Goal: Transaction & Acquisition: Obtain resource

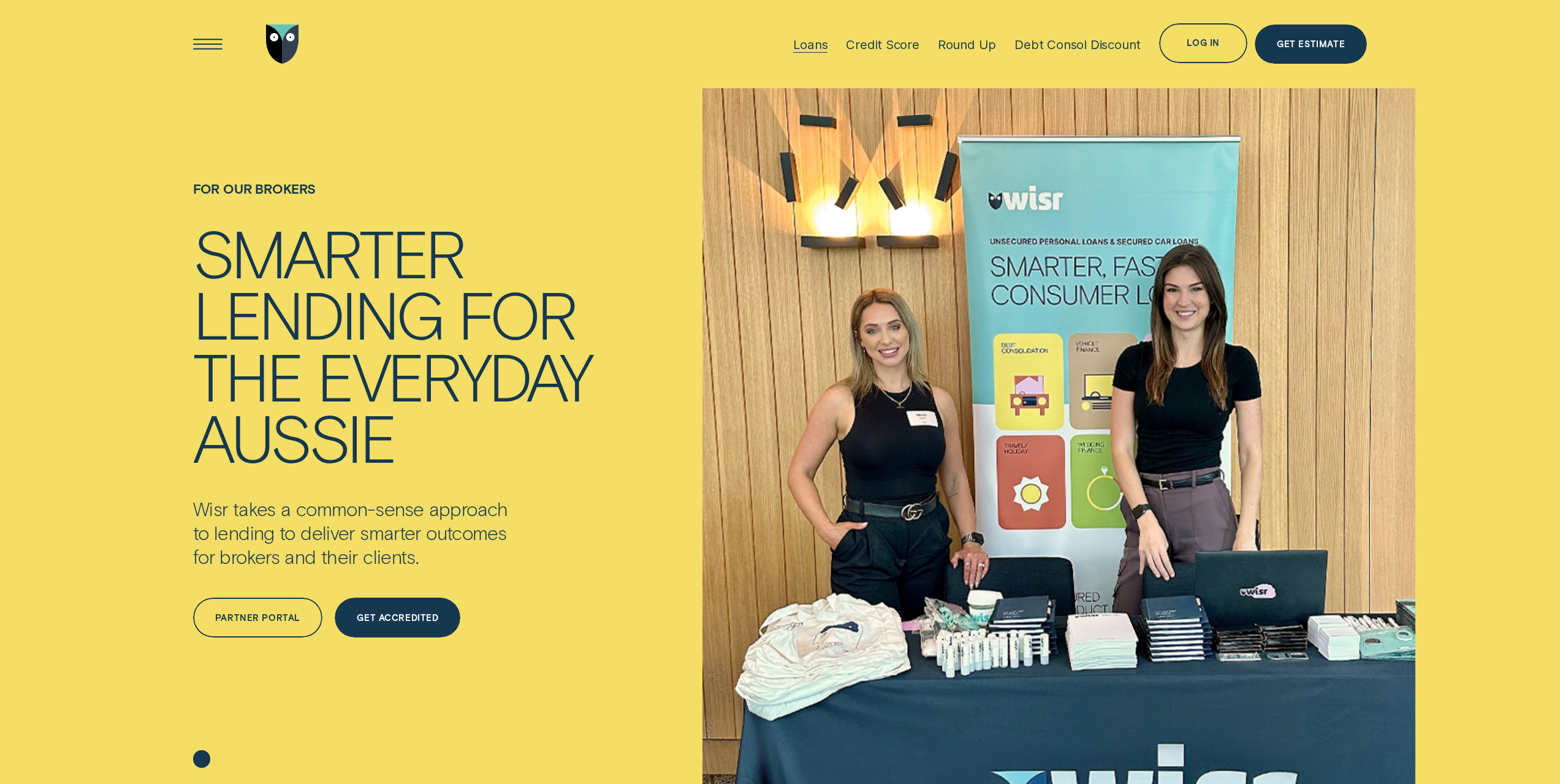
click at [810, 49] on div "Loans" at bounding box center [810, 45] width 34 height 15
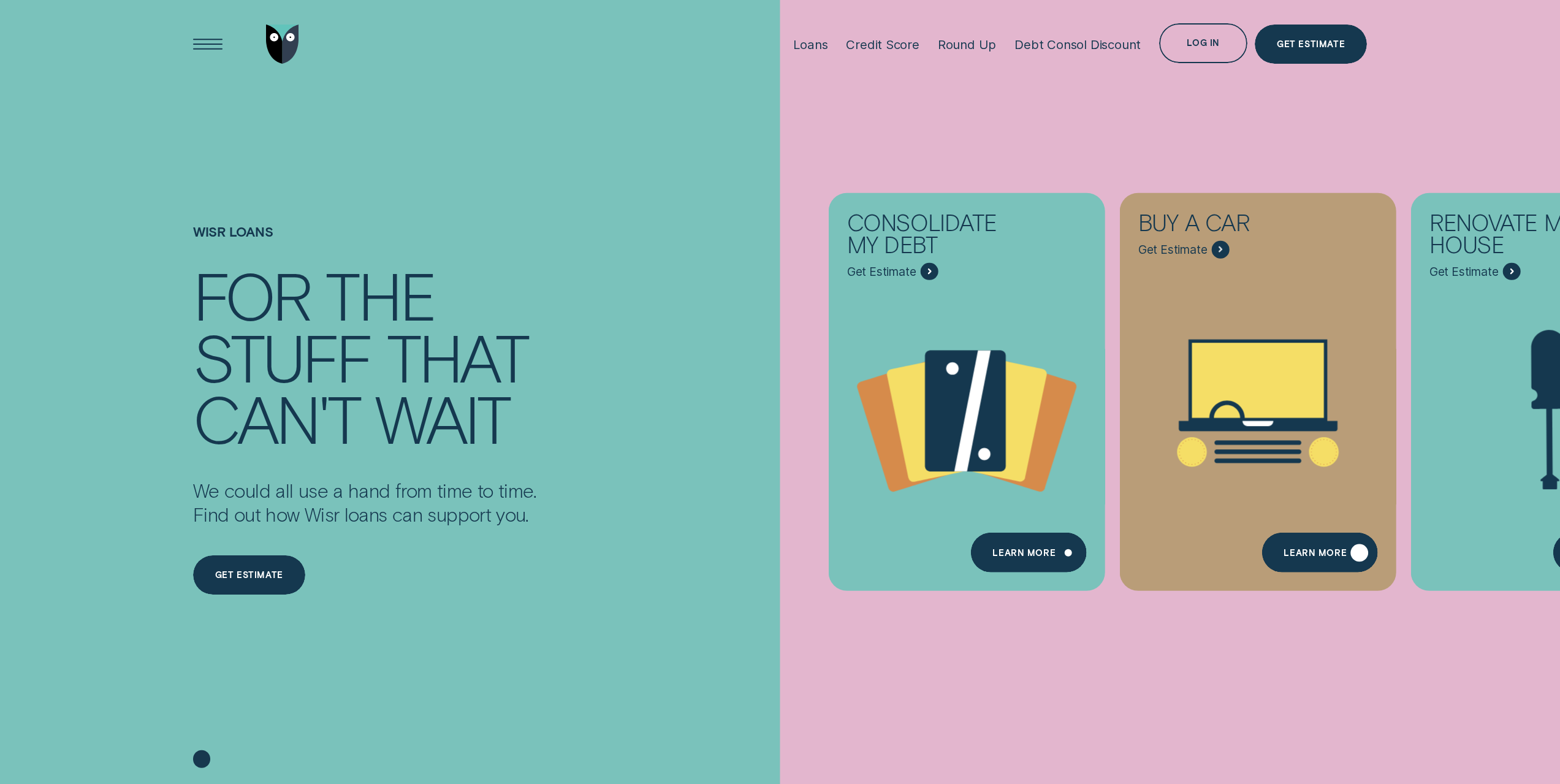
click at [1305, 551] on div "Learn More" at bounding box center [1315, 555] width 63 height 8
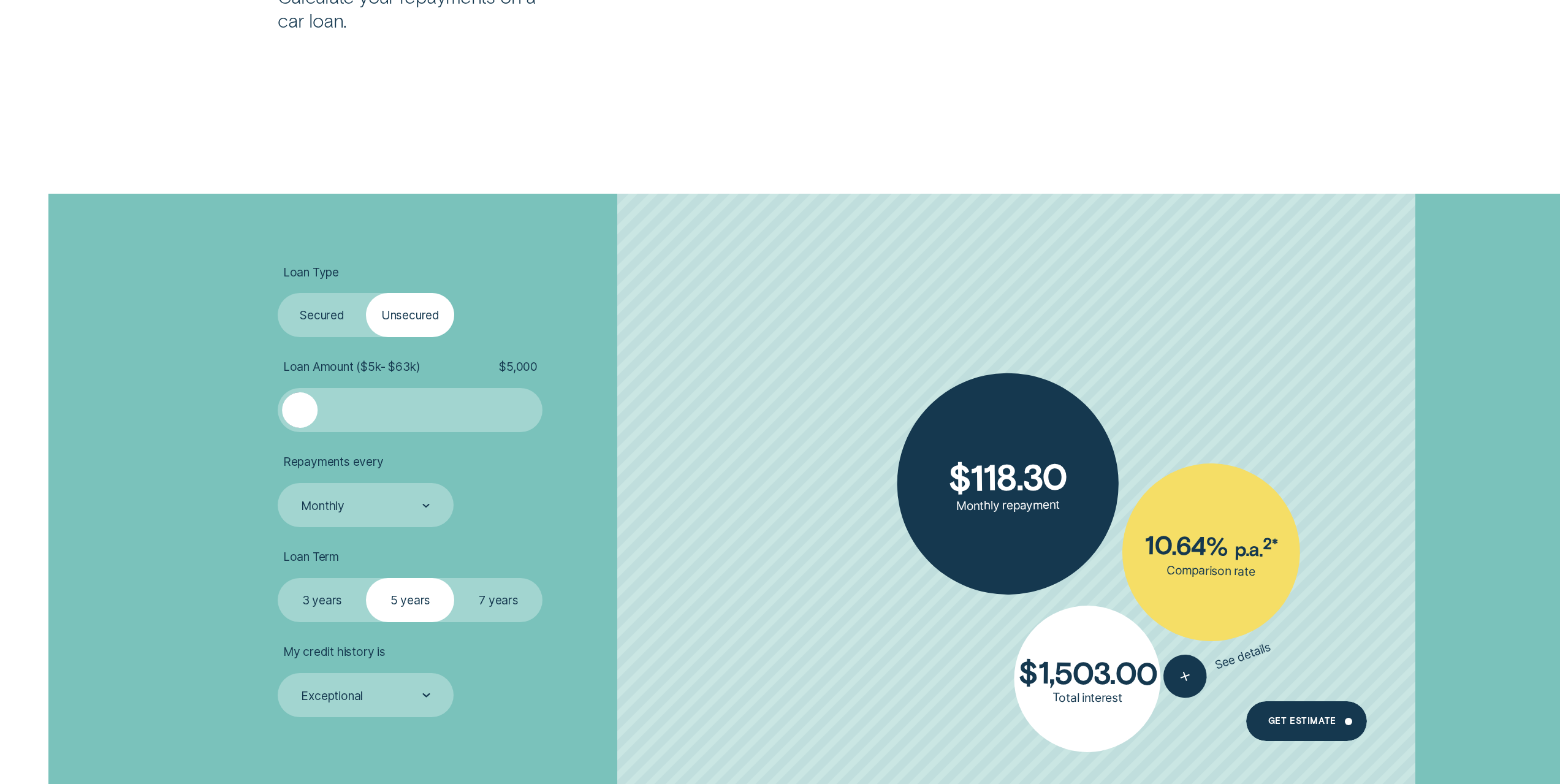
scroll to position [2819, 0]
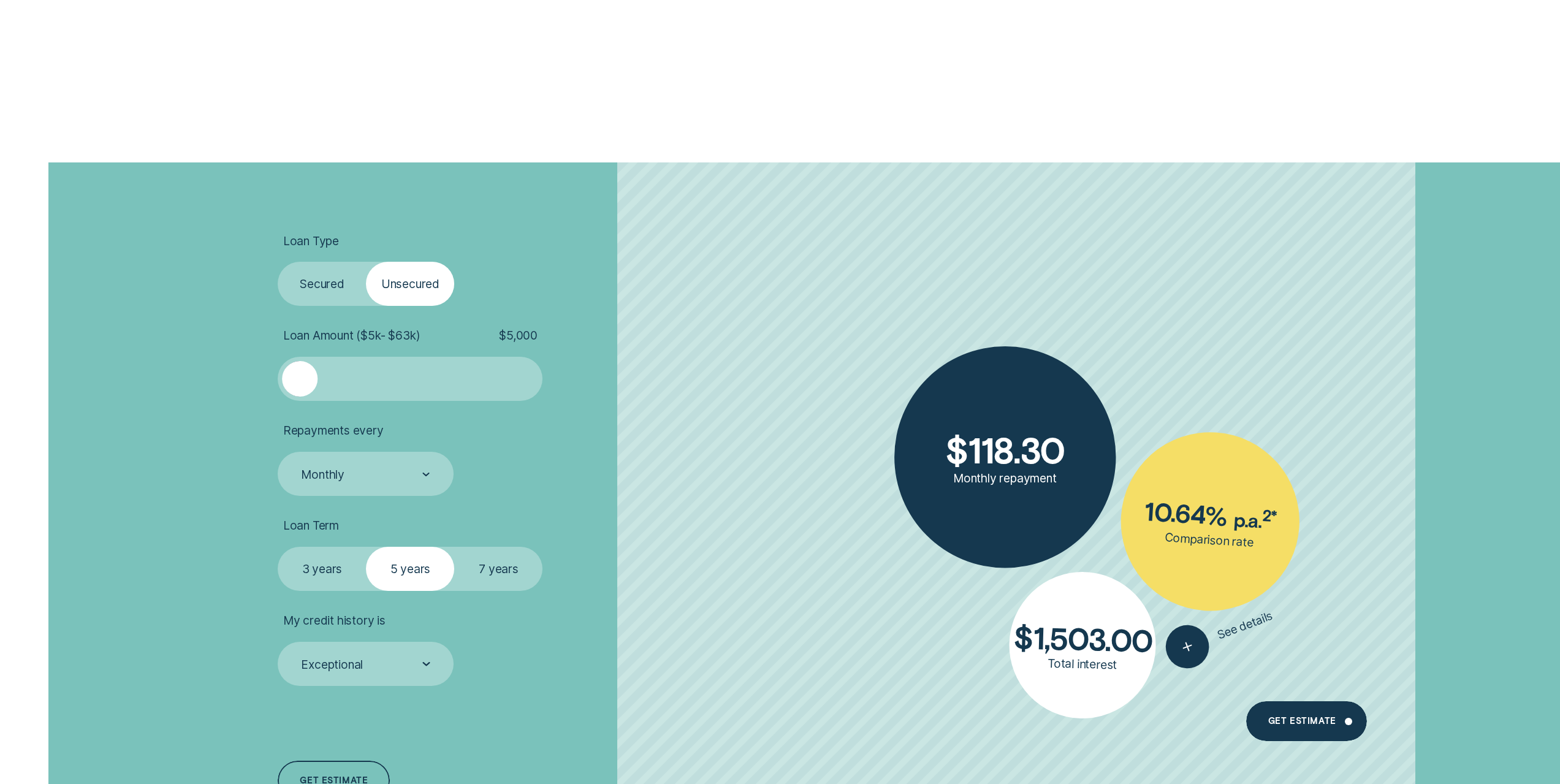
click at [312, 284] on label "Secured" at bounding box center [322, 284] width 89 height 44
click at [278, 262] on input "Secured" at bounding box center [278, 262] width 0 height 0
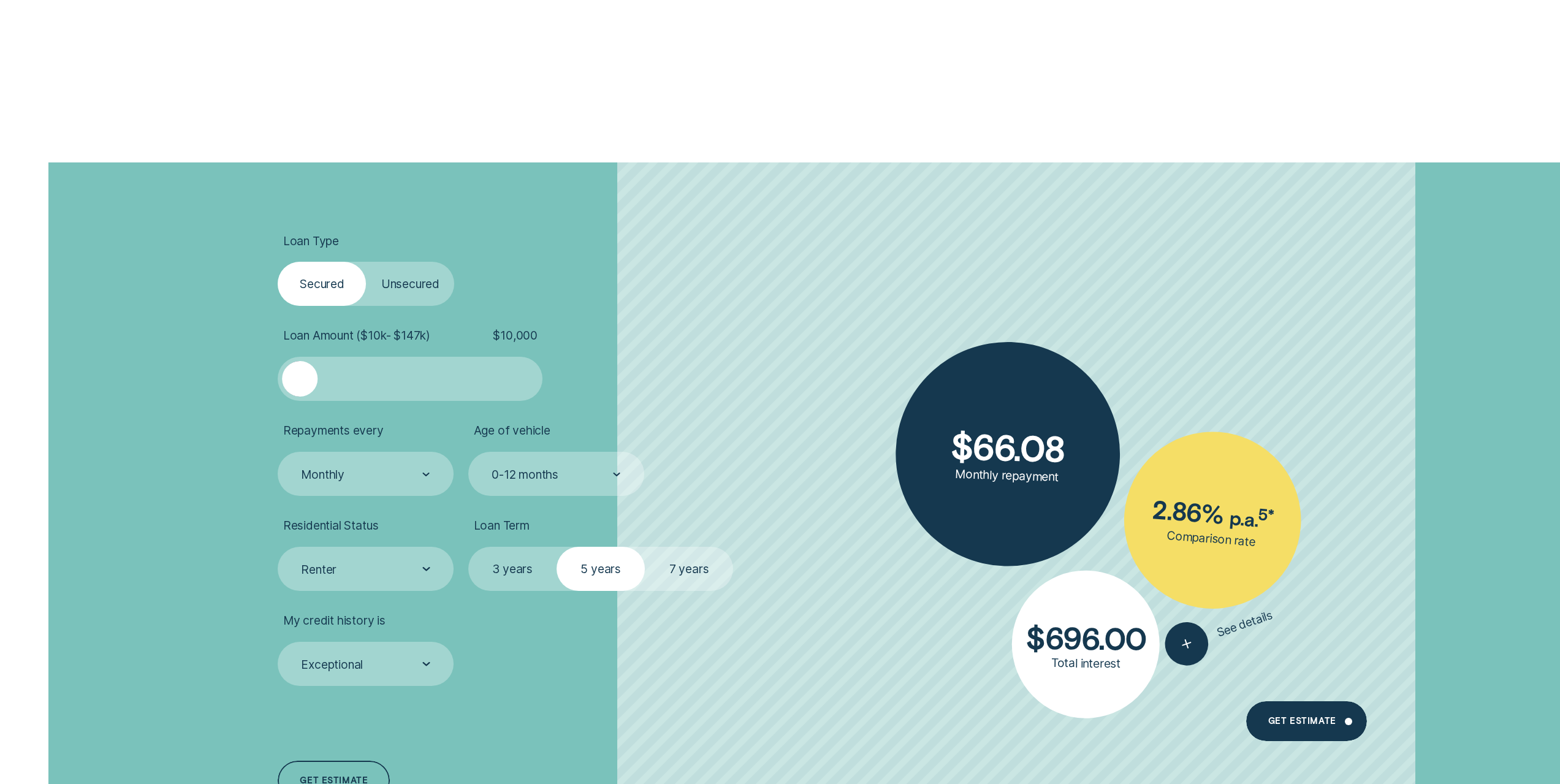
click at [379, 286] on label "Unsecured" at bounding box center [409, 284] width 89 height 44
click at [365, 262] on input "Unsecured" at bounding box center [365, 262] width 0 height 0
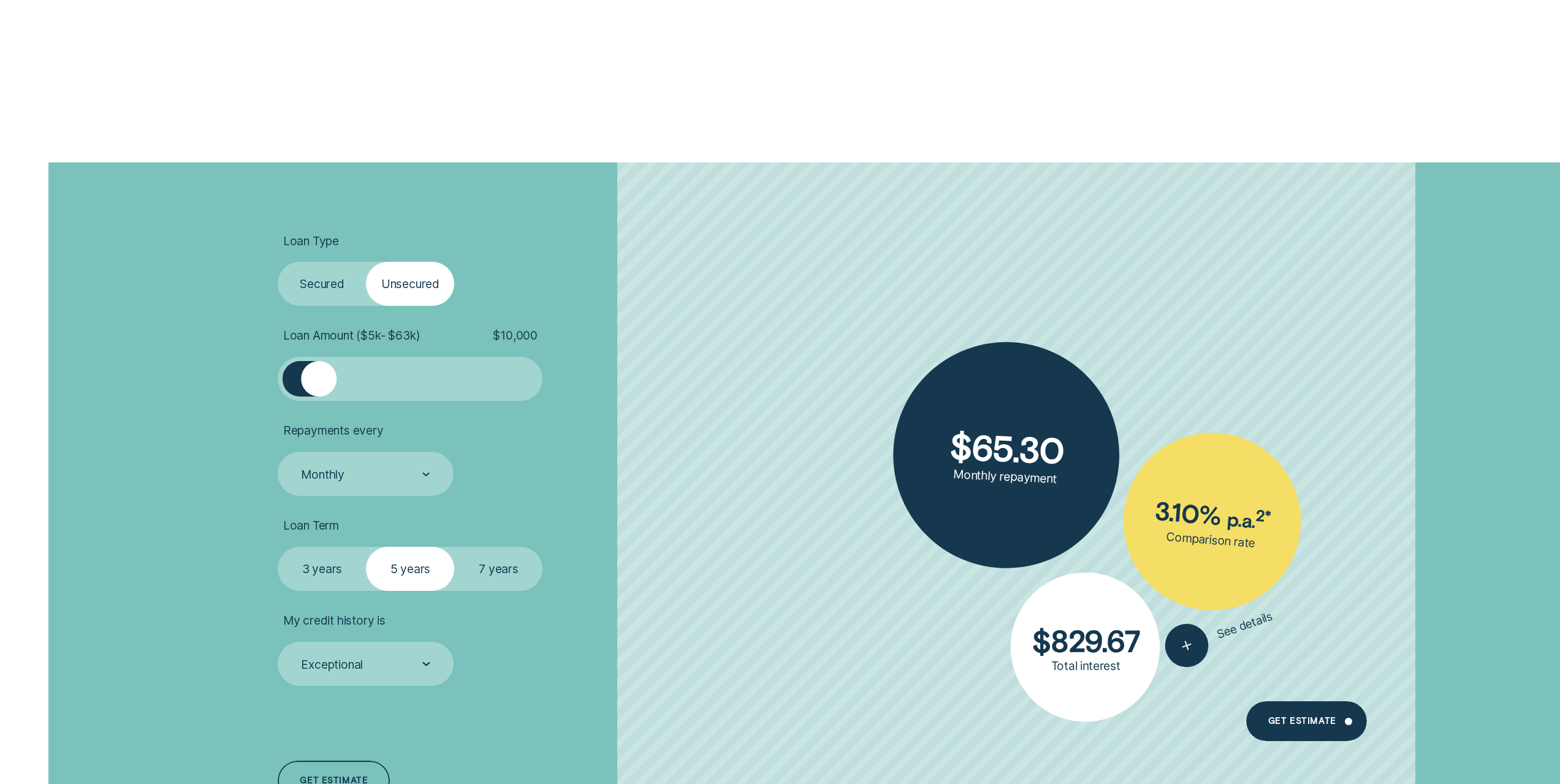
click at [340, 282] on label "Secured" at bounding box center [322, 284] width 89 height 44
click at [278, 262] on input "Secured" at bounding box center [278, 262] width 0 height 0
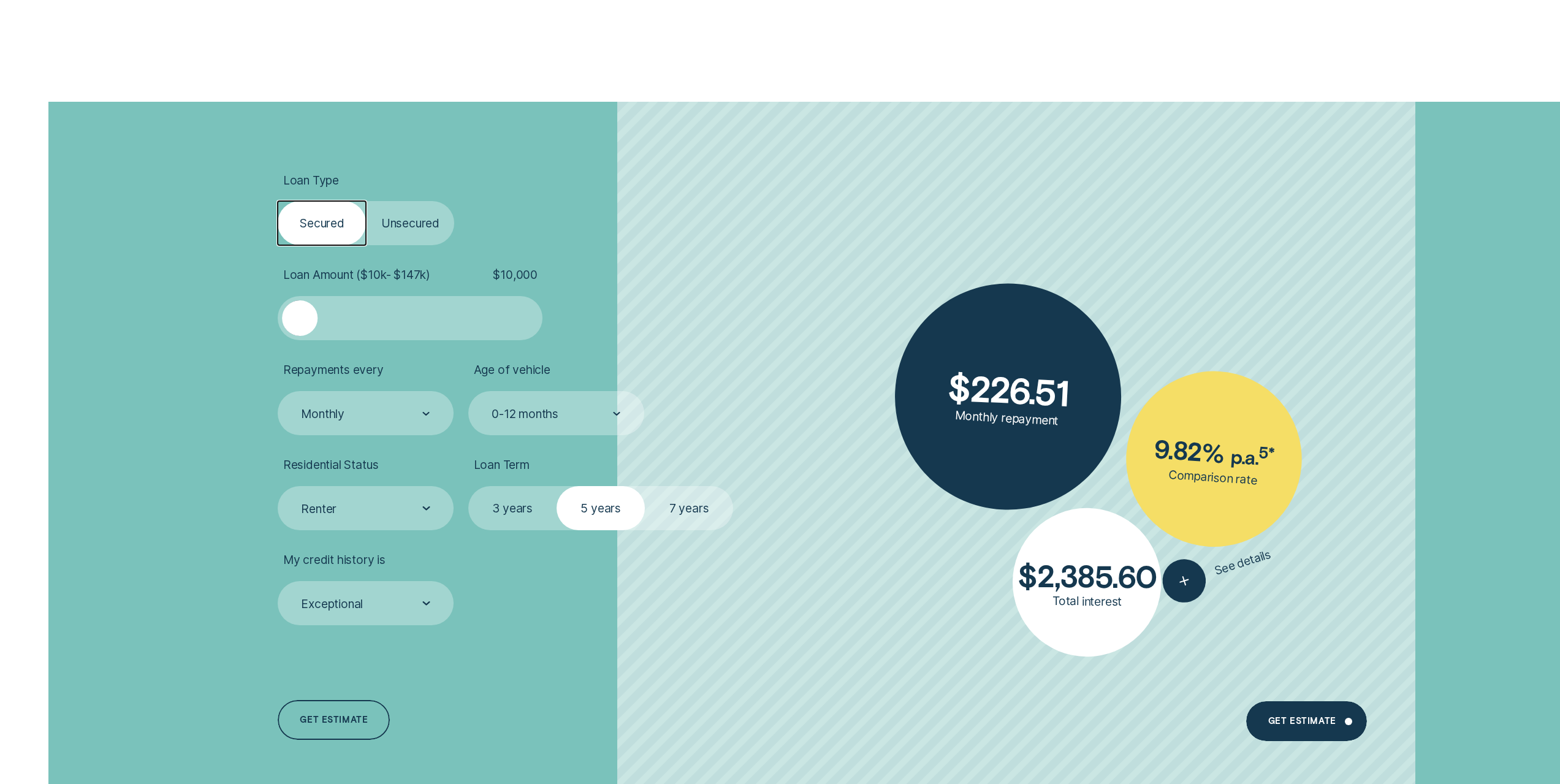
scroll to position [2941, 0]
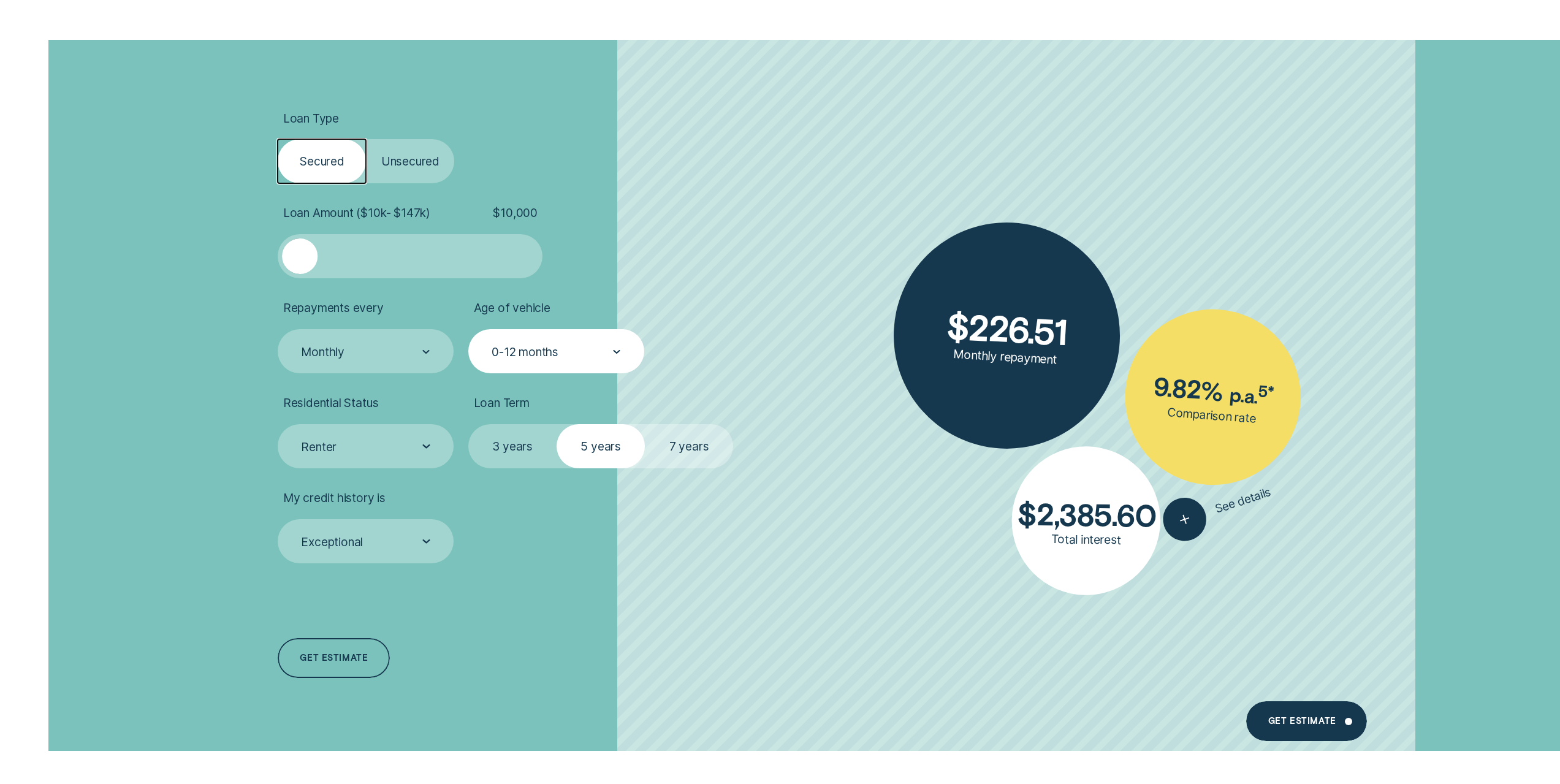
click at [631, 354] on div "0-12 months" at bounding box center [556, 351] width 176 height 44
click at [403, 350] on div "Monthly" at bounding box center [365, 351] width 130 height 16
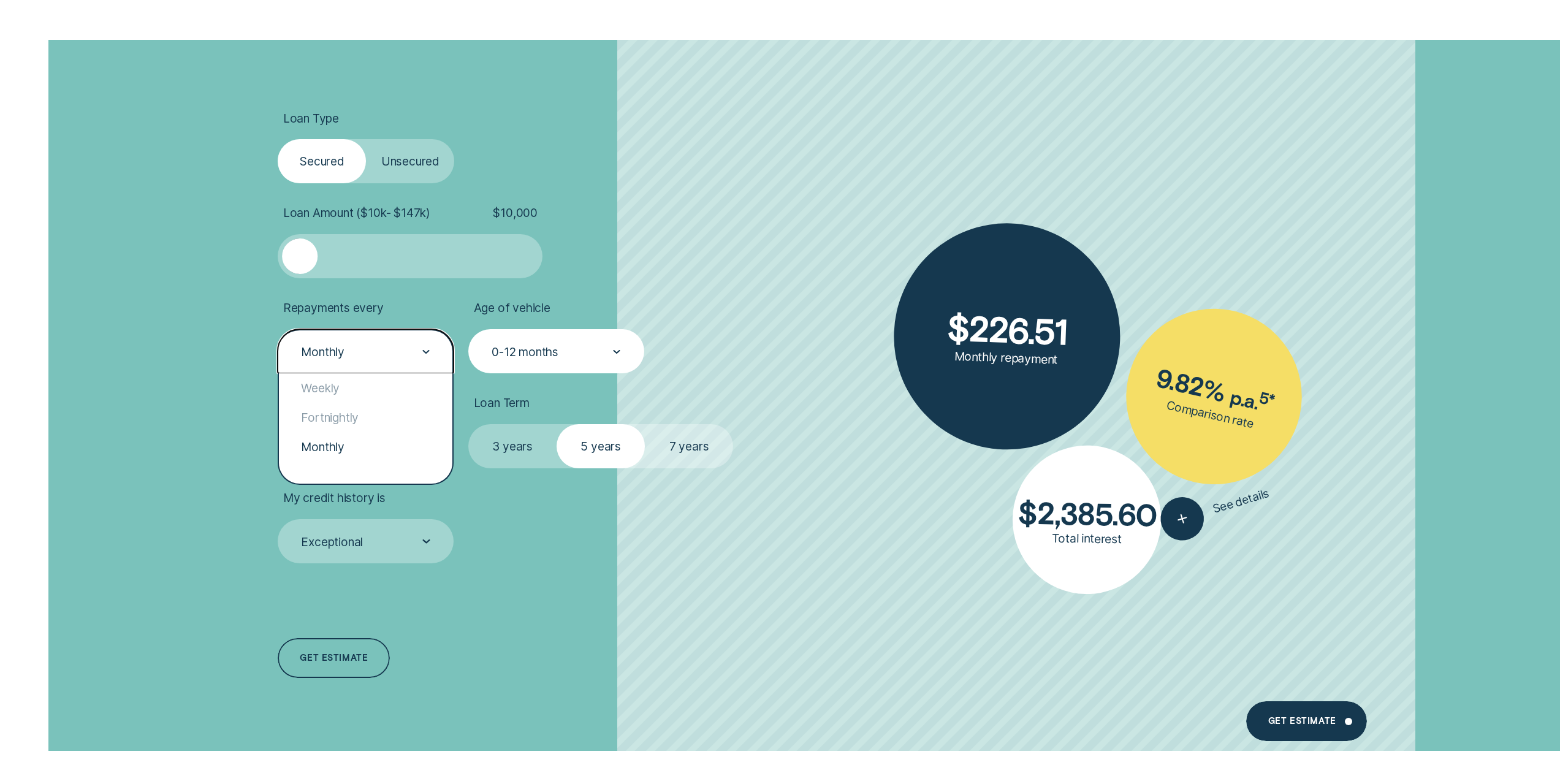
click at [401, 350] on div "Monthly" at bounding box center [365, 351] width 130 height 16
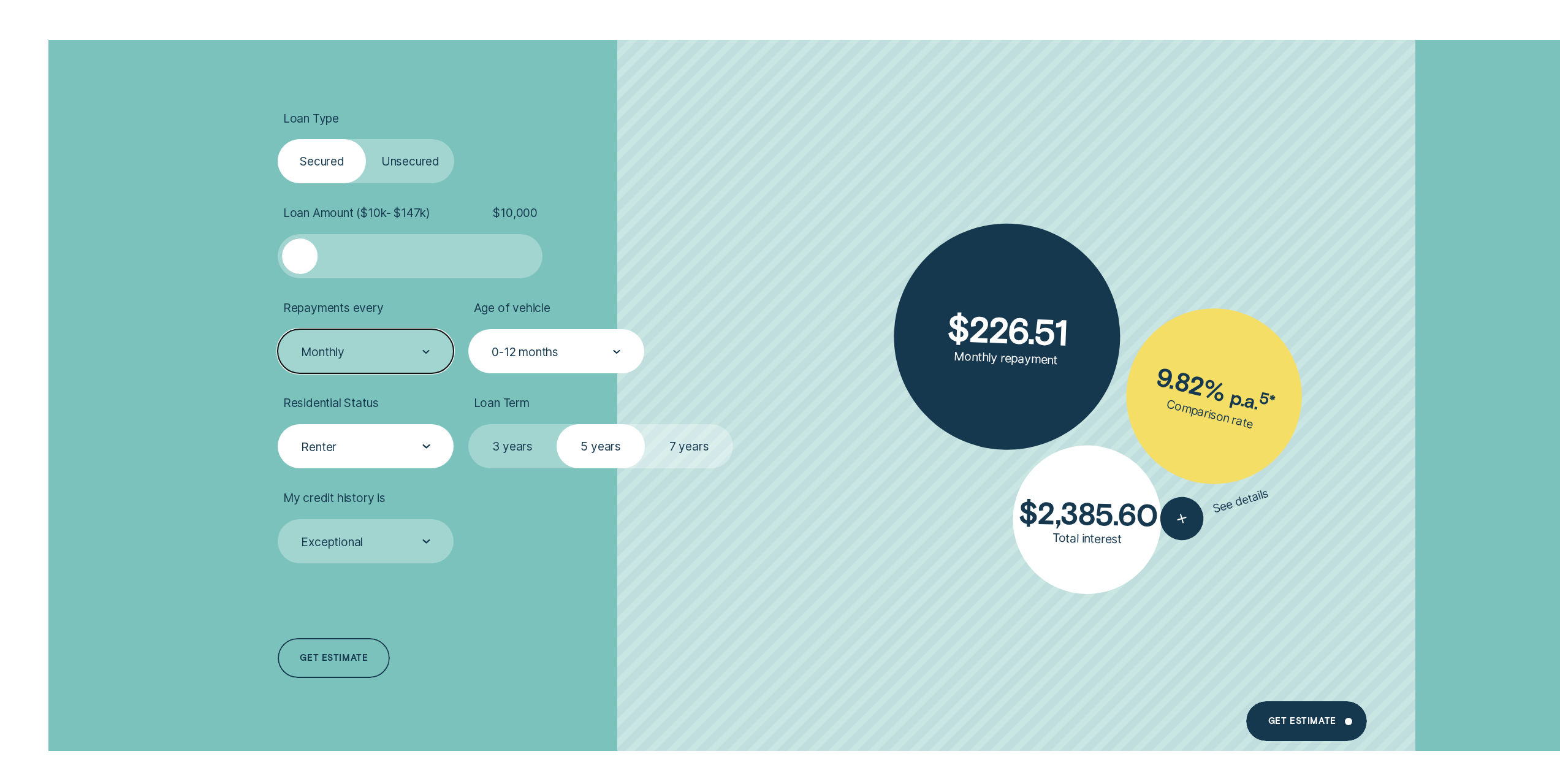
click at [385, 452] on div "Renter" at bounding box center [365, 446] width 130 height 16
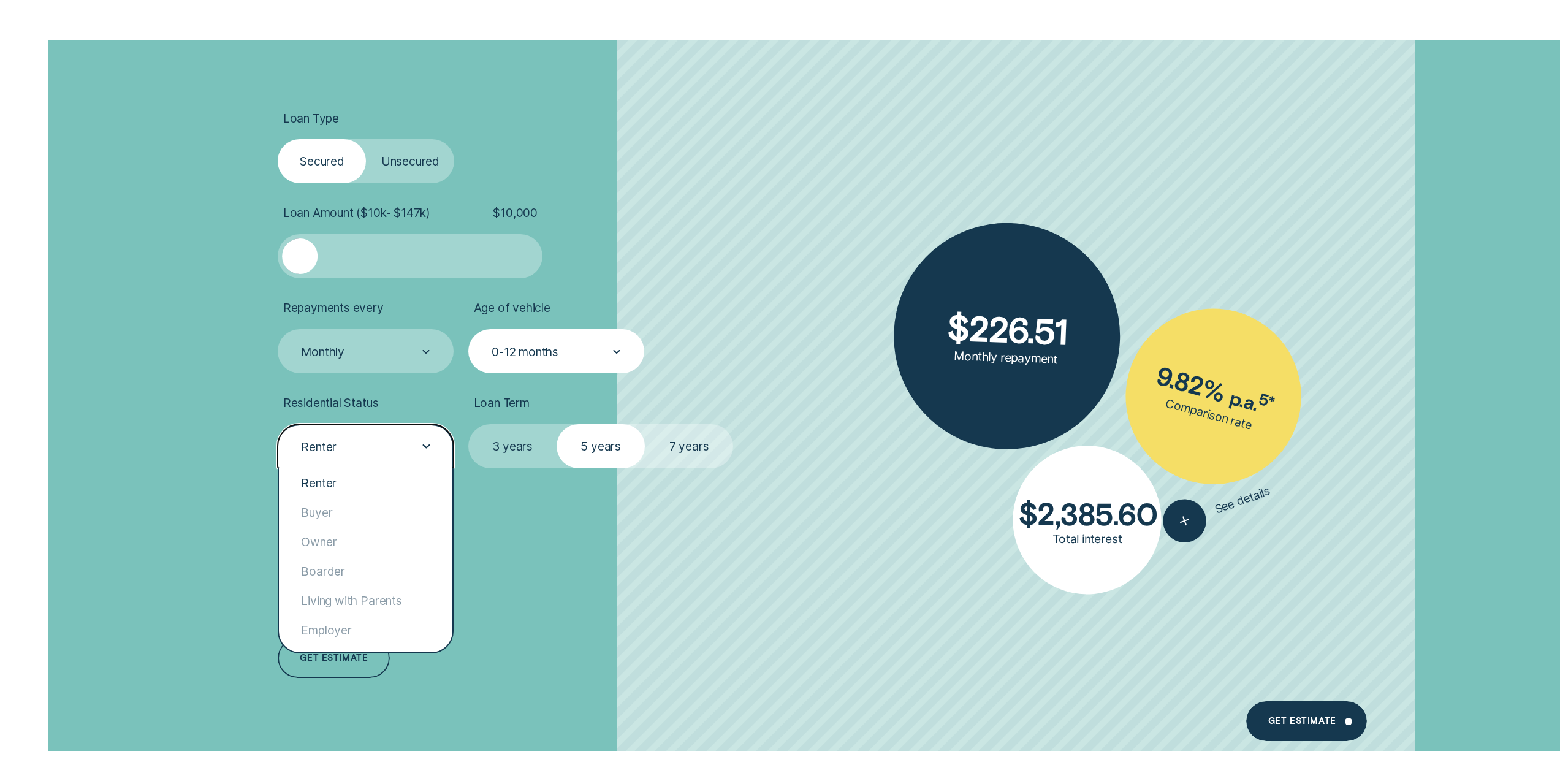
click at [380, 457] on div "Renter" at bounding box center [365, 446] width 176 height 44
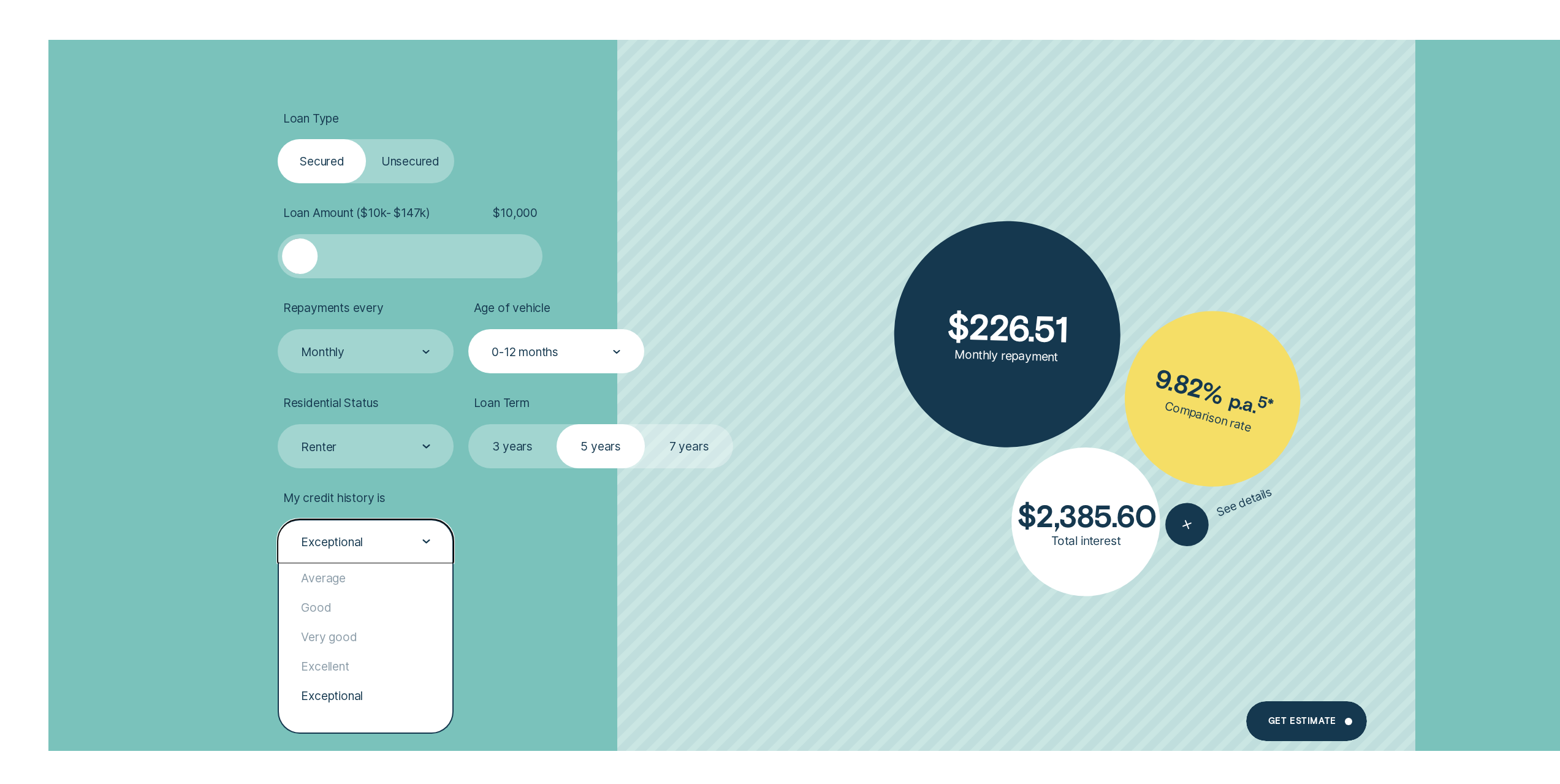
click at [422, 528] on div "Exceptional" at bounding box center [365, 541] width 176 height 44
click at [340, 586] on div "Average" at bounding box center [365, 578] width 173 height 29
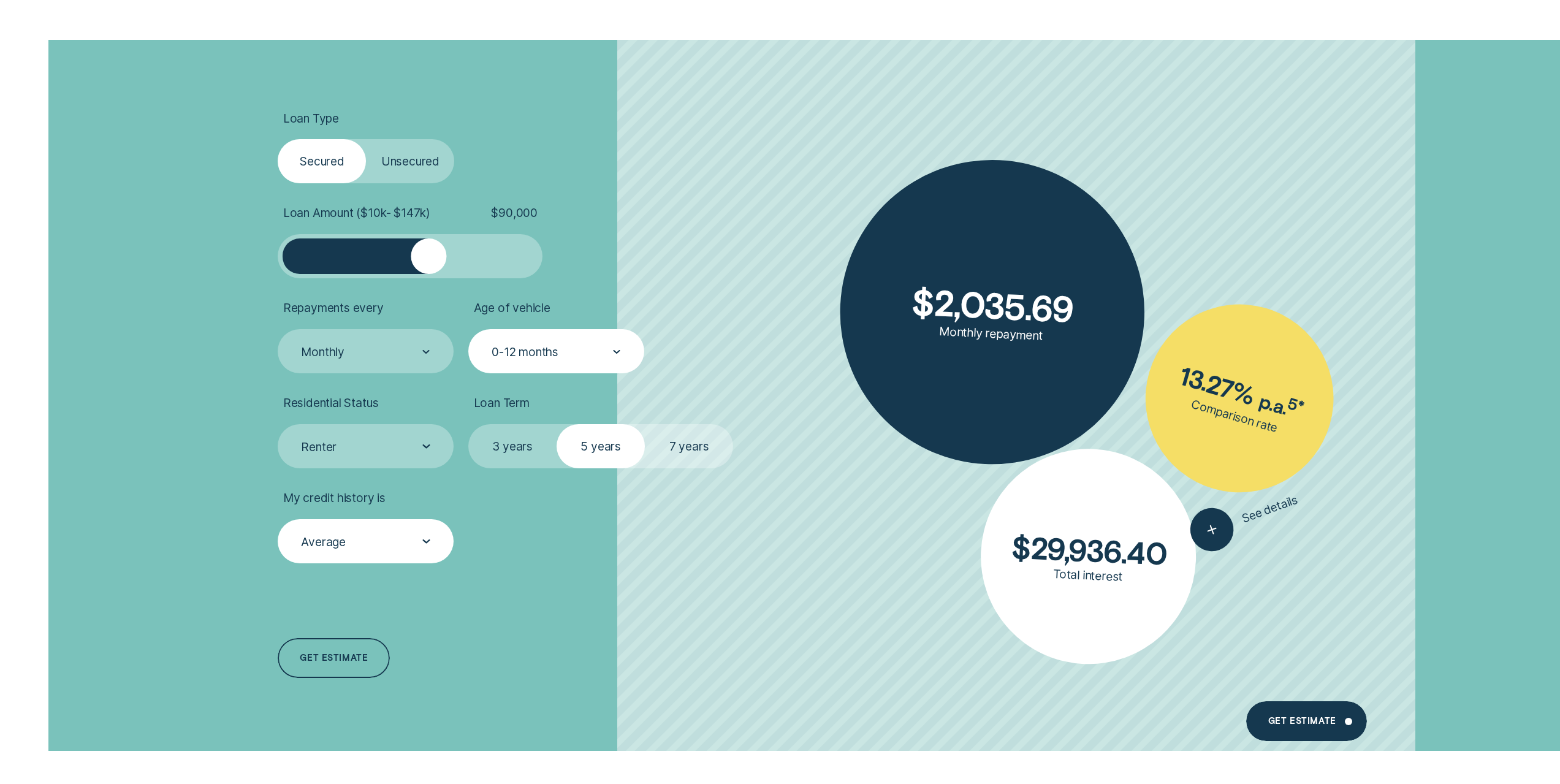
drag, startPoint x: 314, startPoint y: 244, endPoint x: 429, endPoint y: 245, distance: 115.0
click at [429, 245] on div at bounding box center [410, 256] width 221 height 35
click at [373, 545] on div "Average" at bounding box center [365, 541] width 130 height 16
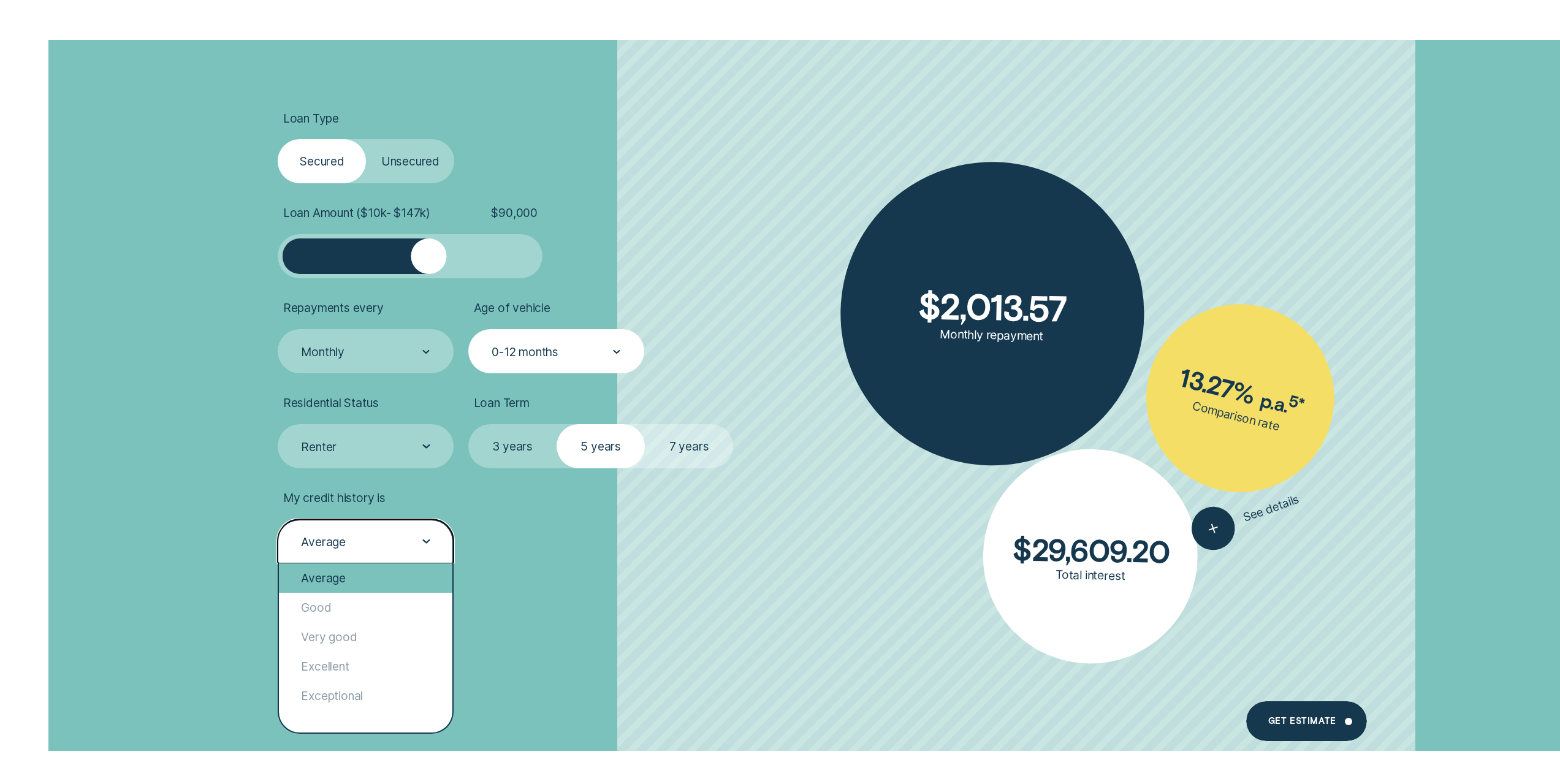
click at [368, 583] on div "Average" at bounding box center [365, 578] width 173 height 29
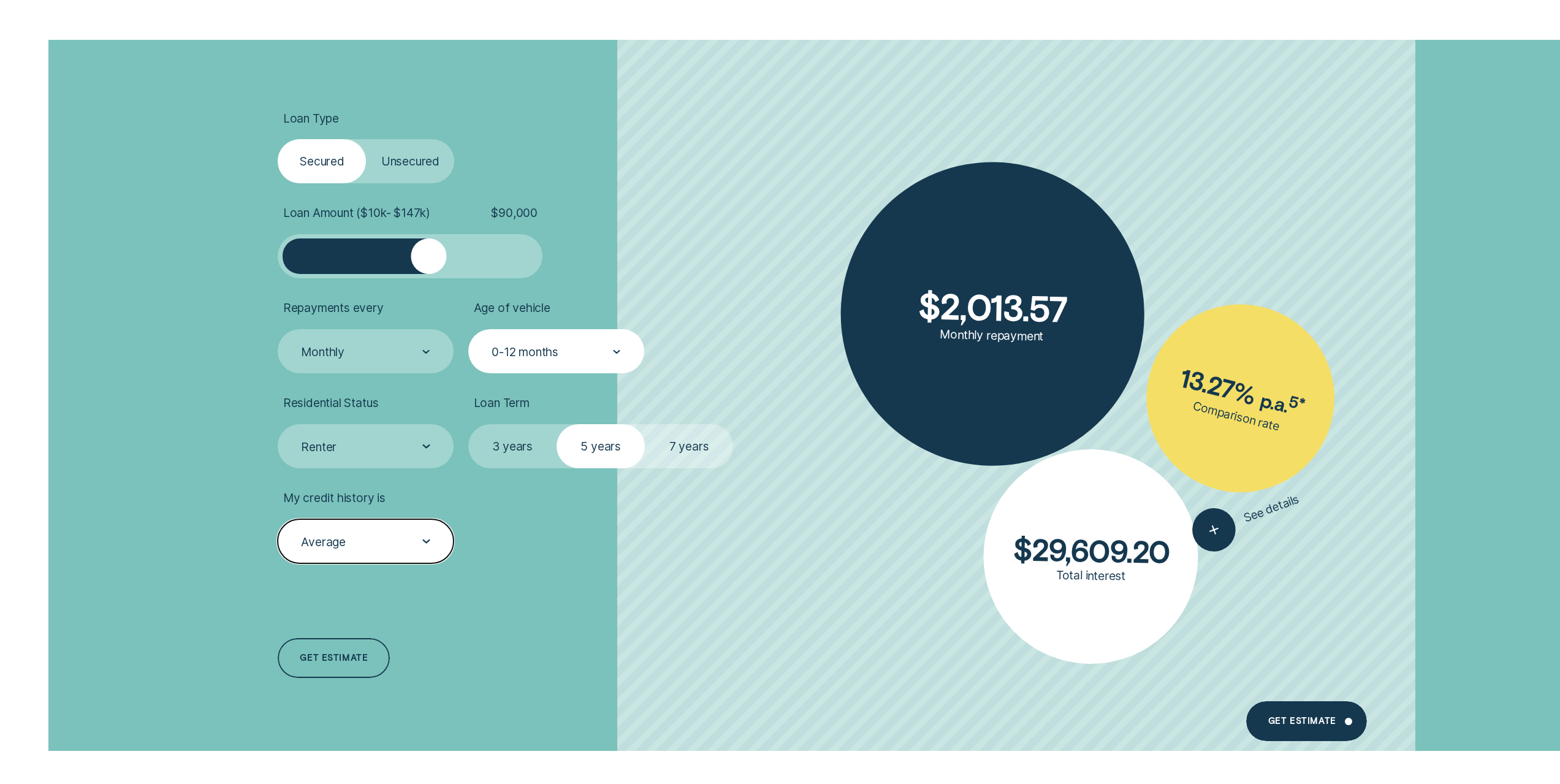
click at [1214, 530] on icon "button" at bounding box center [1214, 530] width 0 height 0
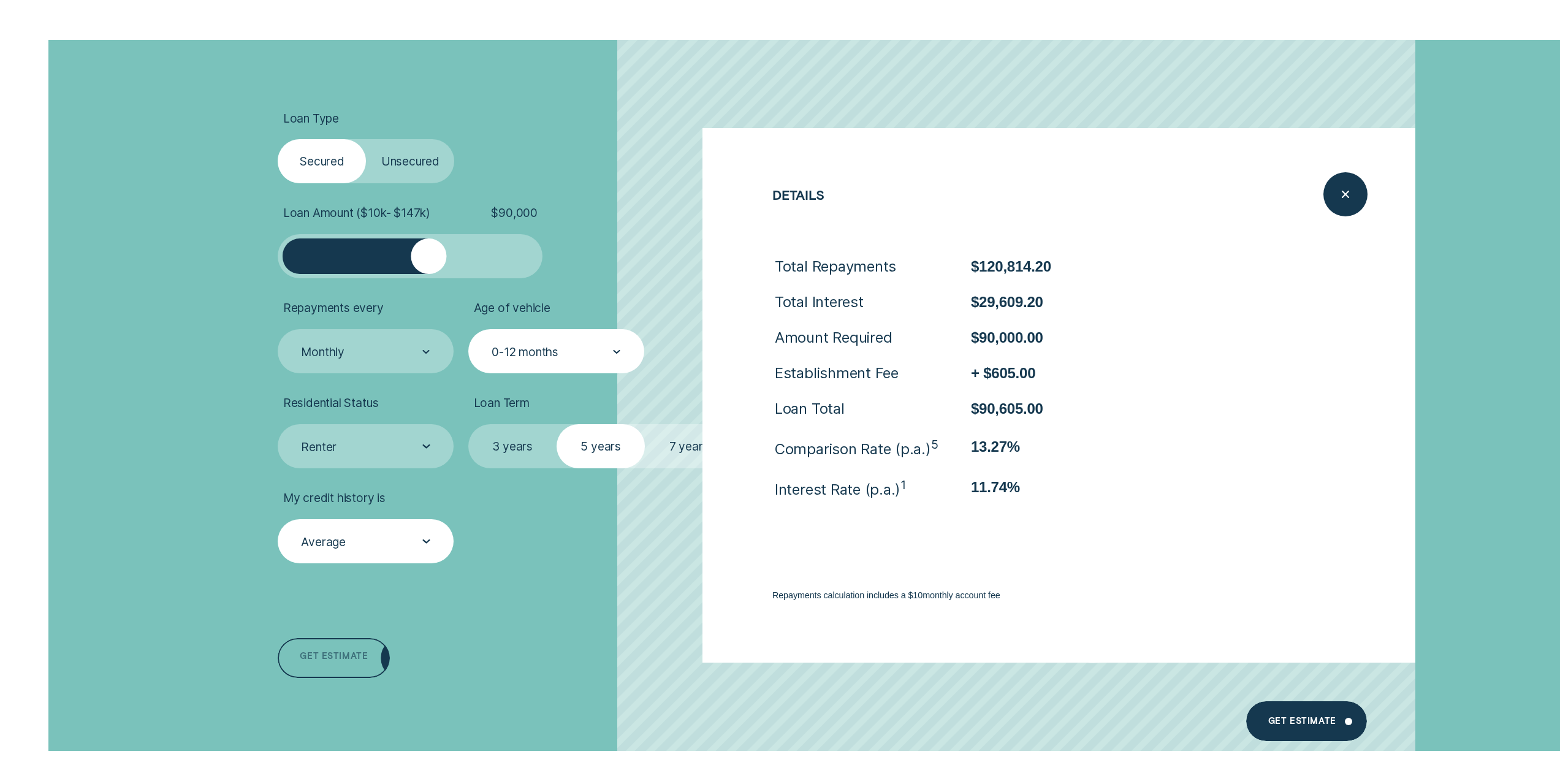
drag, startPoint x: 294, startPoint y: 678, endPoint x: 301, endPoint y: 681, distance: 7.6
click at [301, 681] on div "Loan Type Select Loan Type Secured Unsecured Loan Amount ( $10k - $147k ) $ 90,…" at bounding box center [483, 395] width 425 height 711
click at [315, 667] on div "Get estimate" at bounding box center [334, 657] width 112 height 40
